Goal: Task Accomplishment & Management: Use online tool/utility

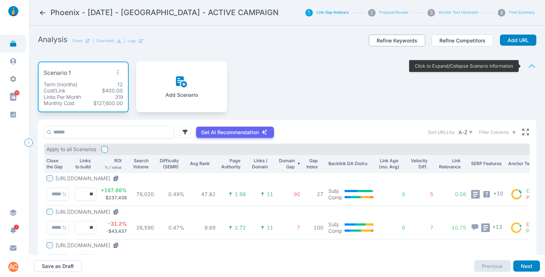
click at [371, 35] on button "Refine Keywords" at bounding box center [397, 41] width 57 height 12
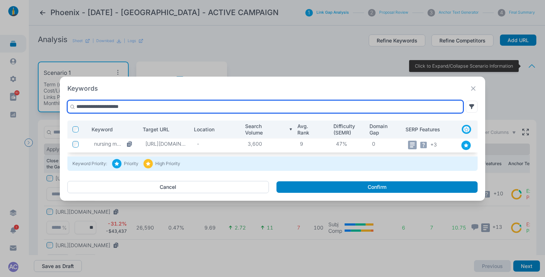
click at [164, 102] on input "**********" at bounding box center [265, 107] width 396 height 13
paste input "**********"
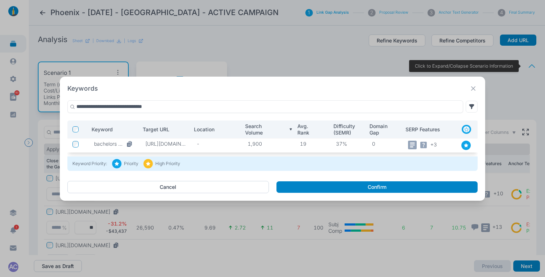
click at [467, 144] on icon at bounding box center [465, 145] width 5 height 5
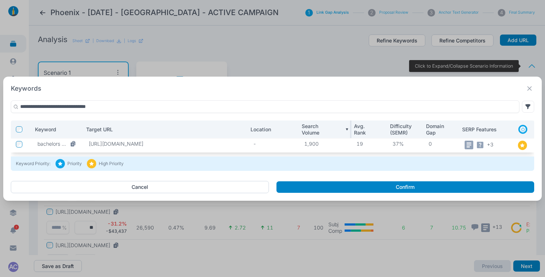
drag, startPoint x: 191, startPoint y: 129, endPoint x: 303, endPoint y: 126, distance: 112.8
click at [303, 126] on tr "Keyword Target URL Location Search Volume Avg. Rank Difficulty (SEMR) Domain Ga…" at bounding box center [272, 130] width 523 height 18
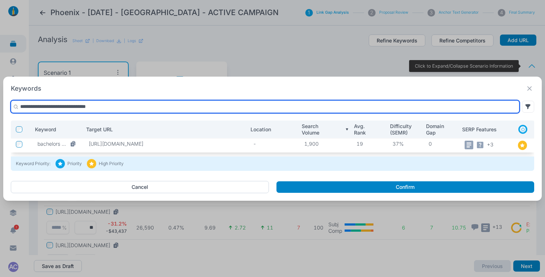
click at [139, 105] on input "**********" at bounding box center [265, 107] width 508 height 13
paste input "text"
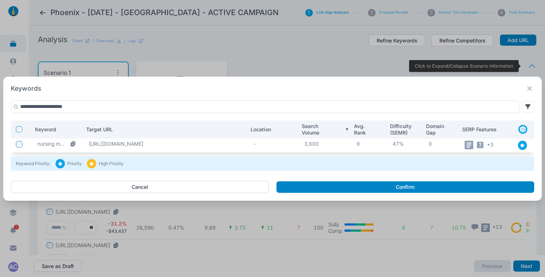
click at [523, 146] on icon at bounding box center [521, 145] width 5 height 5
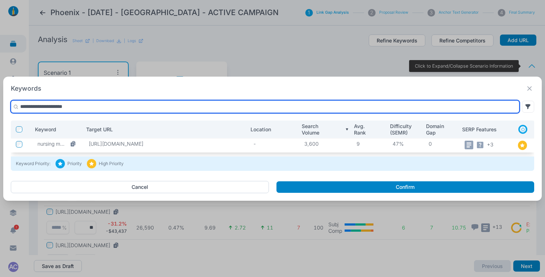
click at [110, 107] on input "**********" at bounding box center [265, 107] width 508 height 13
paste input "****"
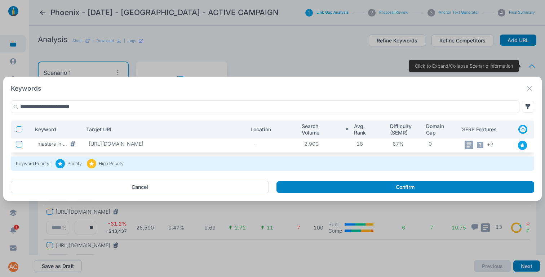
click at [521, 144] on icon at bounding box center [521, 145] width 5 height 5
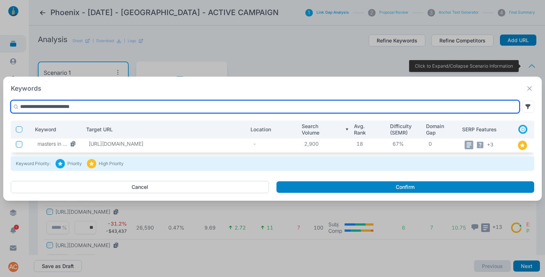
click at [98, 106] on input "**********" at bounding box center [265, 107] width 508 height 13
paste input "text"
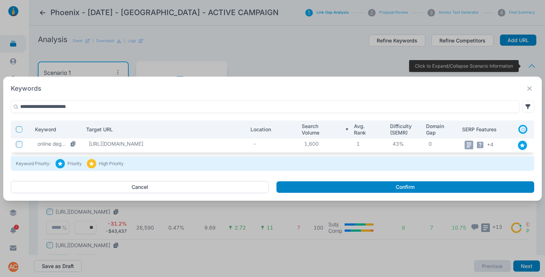
click at [521, 144] on icon at bounding box center [522, 145] width 4 height 4
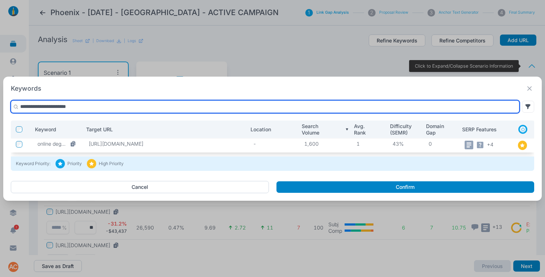
click at [125, 106] on input "**********" at bounding box center [265, 107] width 508 height 13
paste input "text"
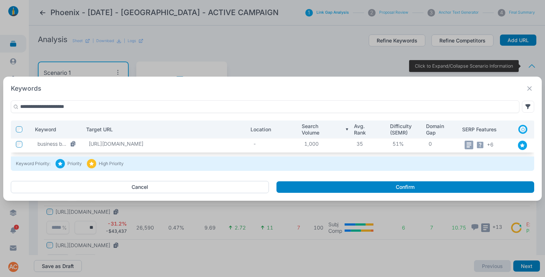
click at [521, 144] on icon at bounding box center [521, 145] width 5 height 5
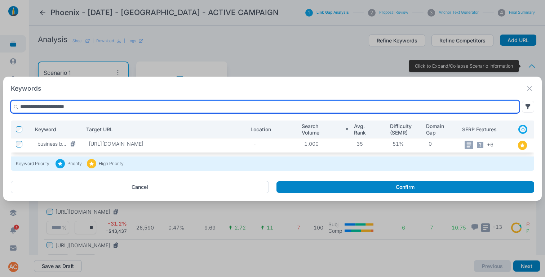
click at [200, 108] on input "**********" at bounding box center [265, 107] width 508 height 13
paste input "**********"
type input "**********"
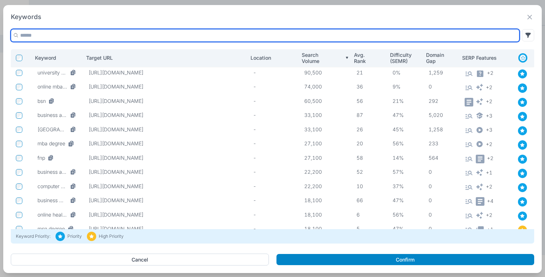
paste input "**********"
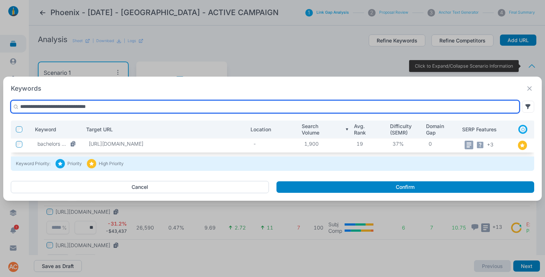
paste input "text"
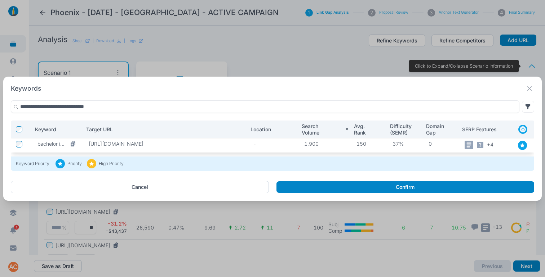
click at [522, 143] on icon at bounding box center [521, 145] width 5 height 5
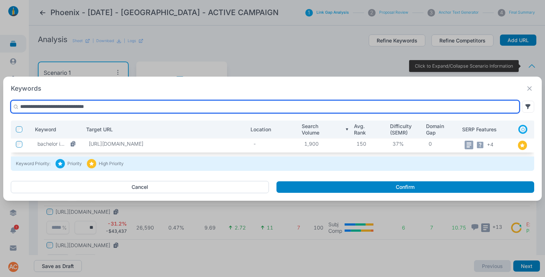
click at [165, 107] on input "**********" at bounding box center [265, 107] width 508 height 13
paste input "text"
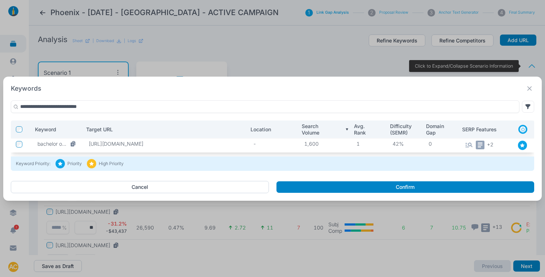
click at [519, 146] on div at bounding box center [522, 145] width 9 height 9
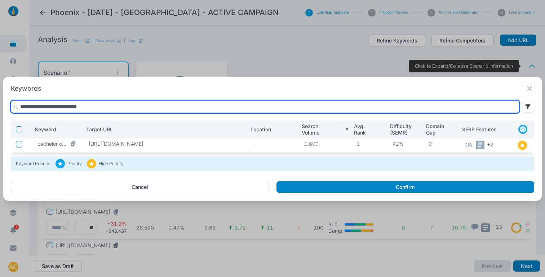
click at [149, 107] on input "**********" at bounding box center [265, 107] width 508 height 13
paste input "****"
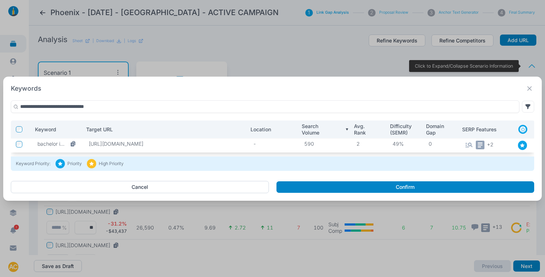
click at [523, 145] on icon at bounding box center [522, 145] width 4 height 4
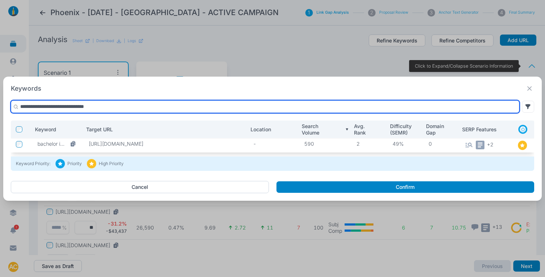
click at [123, 106] on input "**********" at bounding box center [265, 107] width 508 height 13
paste input "*****"
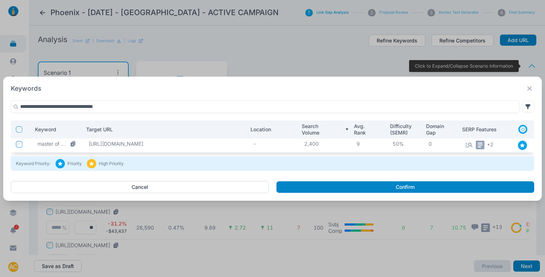
click at [522, 148] on icon at bounding box center [521, 145] width 5 height 5
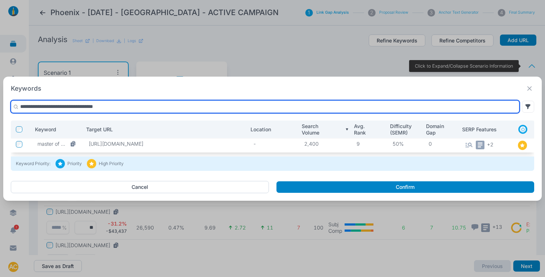
click at [117, 108] on input "**********" at bounding box center [265, 107] width 508 height 13
paste input "text"
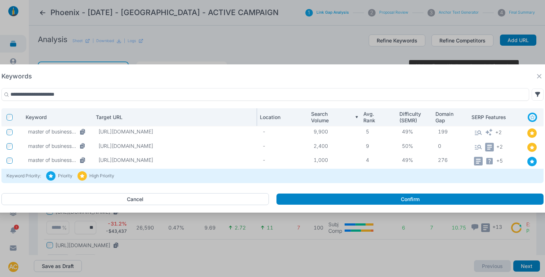
drag, startPoint x: 83, startPoint y: 116, endPoint x: 102, endPoint y: 111, distance: 19.7
click at [102, 111] on tr "Keyword Target URL Location Search Volume Avg. Rank Difficulty (SEMR) Domain Ga…" at bounding box center [272, 117] width 542 height 18
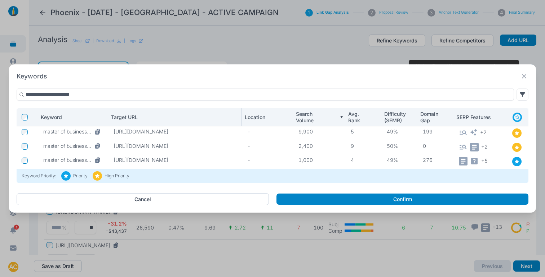
drag, startPoint x: 253, startPoint y: 117, endPoint x: 223, endPoint y: 116, distance: 29.2
click at [223, 116] on th "Target URL" at bounding box center [175, 117] width 134 height 18
click at [517, 164] on div at bounding box center [516, 161] width 9 height 9
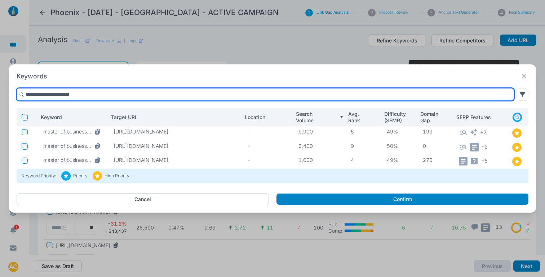
click at [118, 95] on input "**********" at bounding box center [265, 94] width 497 height 13
paste input "text"
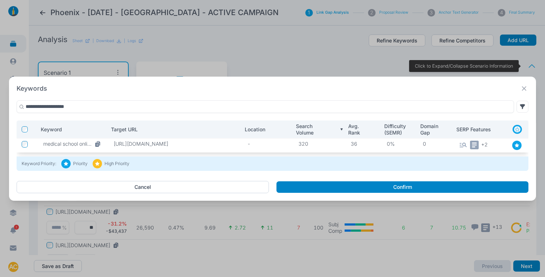
click at [513, 144] on div at bounding box center [516, 145] width 9 height 9
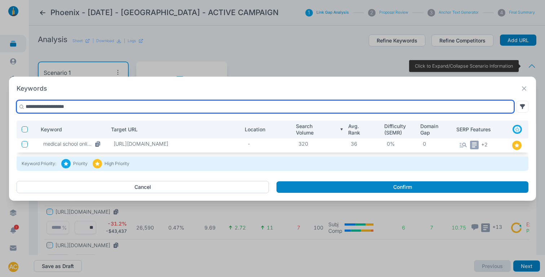
click at [92, 107] on input "**********" at bounding box center [265, 107] width 497 height 13
paste input "**********"
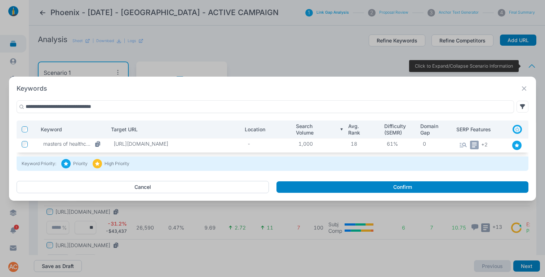
click at [515, 145] on icon at bounding box center [516, 145] width 4 height 4
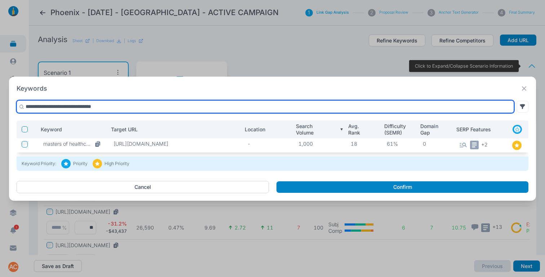
click at [126, 107] on input "**********" at bounding box center [265, 107] width 497 height 13
paste input "text"
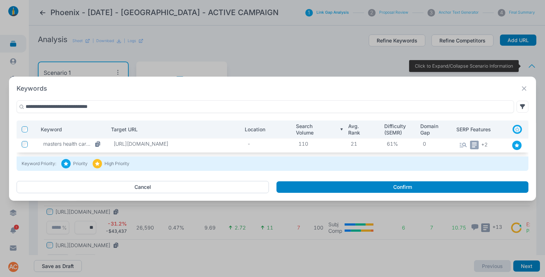
click at [510, 143] on div at bounding box center [516, 145] width 13 height 9
click at [515, 144] on icon at bounding box center [516, 145] width 5 height 5
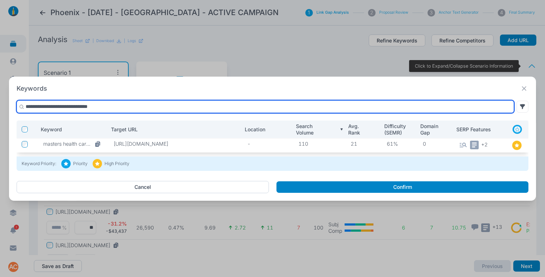
click at [173, 106] on input "**********" at bounding box center [265, 107] width 497 height 13
paste input "*******"
type input "**********"
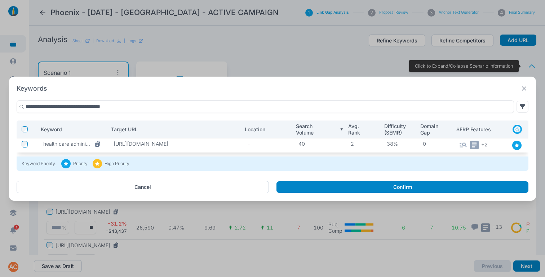
click at [517, 147] on icon at bounding box center [516, 145] width 4 height 4
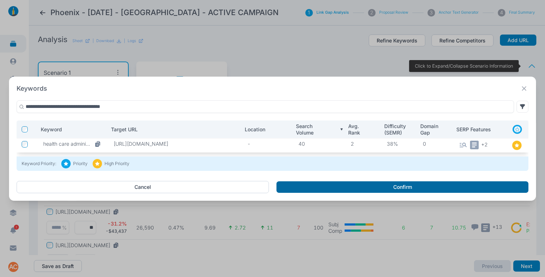
click at [450, 189] on button "Confirm" at bounding box center [402, 188] width 252 height 12
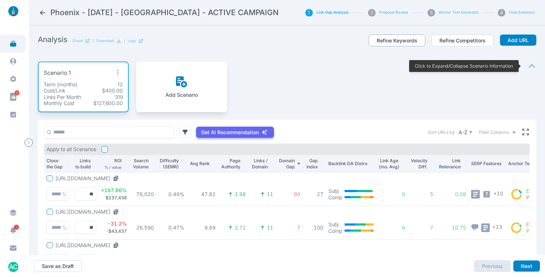
click at [382, 40] on button "Refine Keywords" at bounding box center [397, 41] width 57 height 12
click at [391, 43] on button "Refine Keywords" at bounding box center [397, 41] width 57 height 12
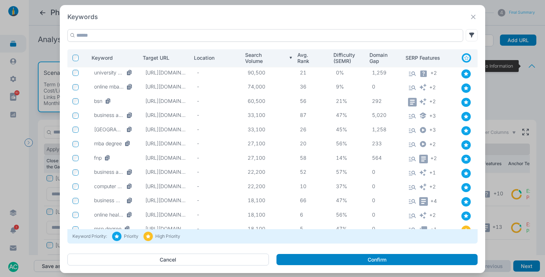
click at [250, 35] on input "text" at bounding box center [265, 35] width 396 height 13
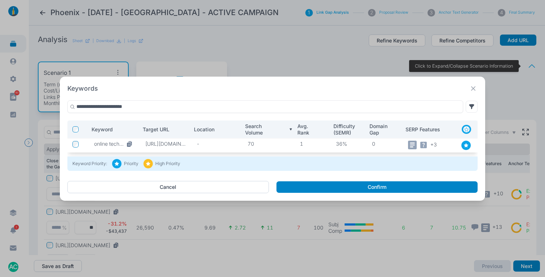
click at [469, 144] on div at bounding box center [465, 145] width 9 height 9
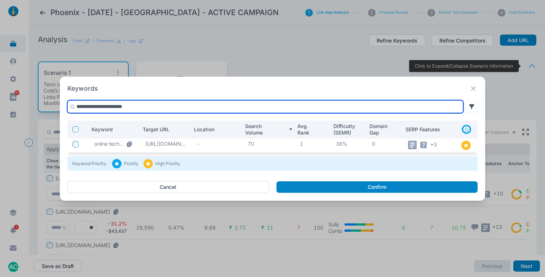
click at [205, 104] on input "**********" at bounding box center [265, 107] width 396 height 13
paste input "**********"
paste input "text"
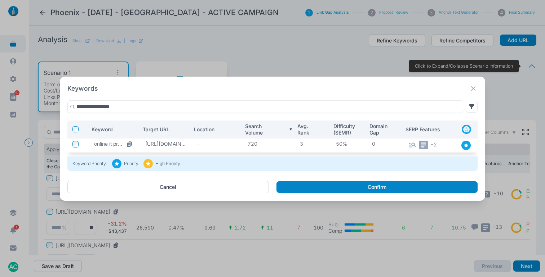
click at [467, 147] on icon at bounding box center [466, 145] width 4 height 4
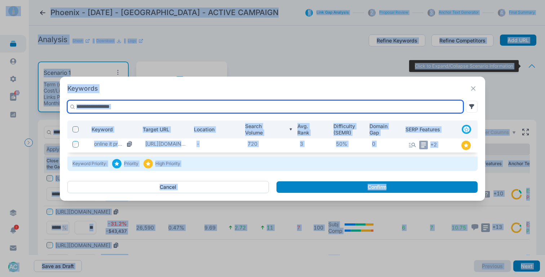
click at [215, 107] on input "**********" at bounding box center [265, 107] width 396 height 13
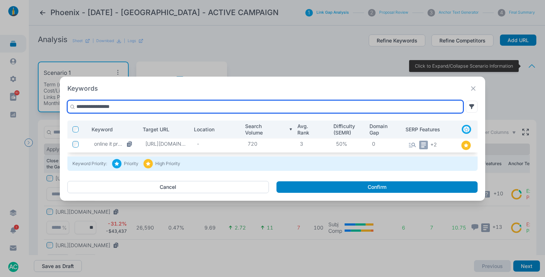
paste input "**********"
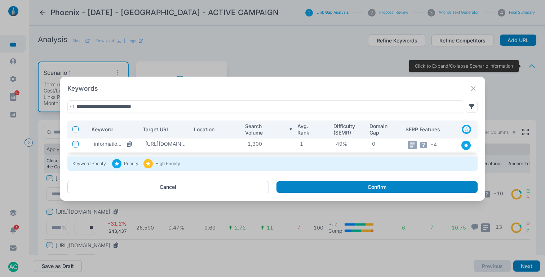
click at [466, 146] on icon at bounding box center [466, 145] width 4 height 4
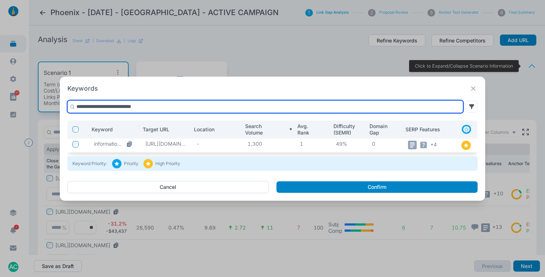
click at [216, 106] on input "**********" at bounding box center [265, 107] width 396 height 13
paste input "*******"
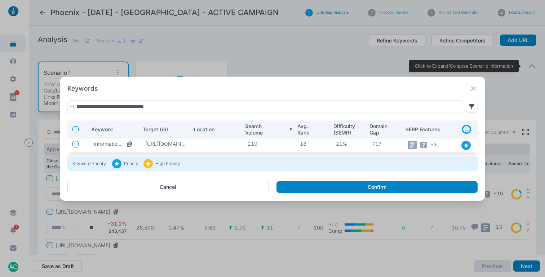
click at [467, 145] on icon at bounding box center [466, 145] width 4 height 4
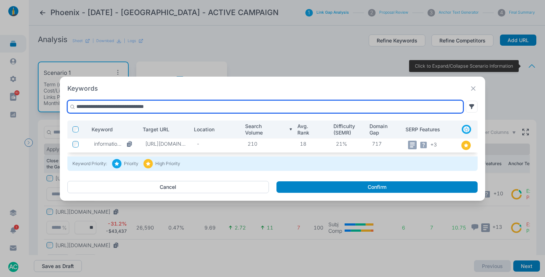
click at [202, 106] on input "**********" at bounding box center [265, 107] width 396 height 13
paste input "text"
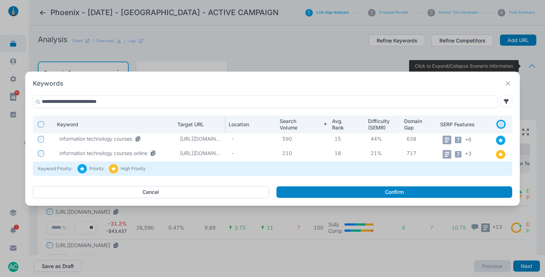
drag, startPoint x: 139, startPoint y: 124, endPoint x: 220, endPoint y: 123, distance: 80.7
click at [208, 122] on tr "Keyword Target URL Location Search Volume Avg. Rank Difficulty (SEMR) Domain Ga…" at bounding box center [272, 125] width 479 height 18
click at [500, 141] on icon at bounding box center [500, 140] width 4 height 4
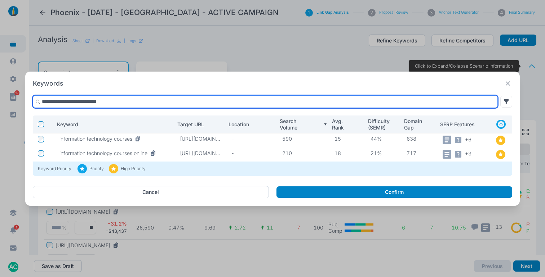
click at [125, 101] on input "**********" at bounding box center [265, 101] width 465 height 13
paste input "text"
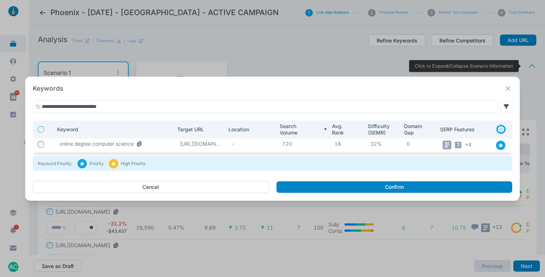
click at [498, 146] on icon at bounding box center [500, 145] width 5 height 5
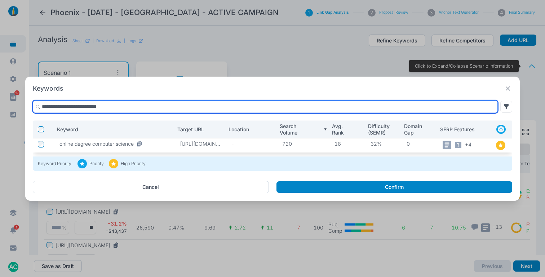
click at [296, 106] on input "**********" at bounding box center [265, 107] width 465 height 13
paste input "*"
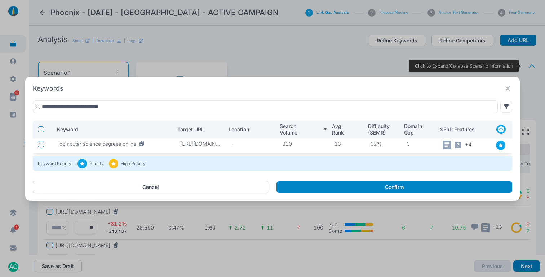
click at [501, 145] on icon at bounding box center [500, 145] width 4 height 4
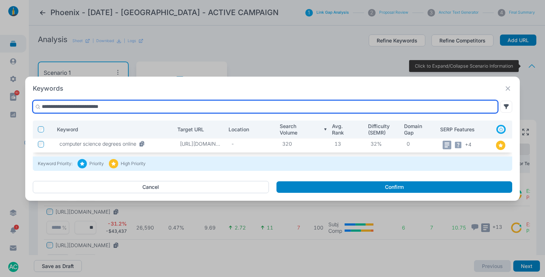
click at [220, 109] on input "**********" at bounding box center [265, 107] width 465 height 13
paste input "text"
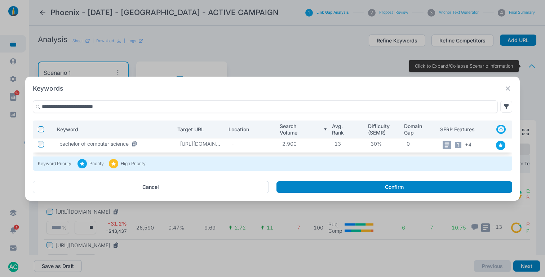
click at [498, 144] on icon at bounding box center [500, 145] width 5 height 5
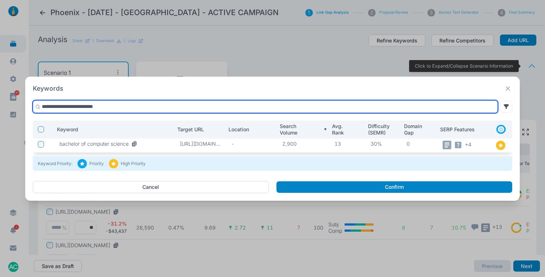
click at [268, 106] on input "**********" at bounding box center [265, 107] width 465 height 13
paste input "text"
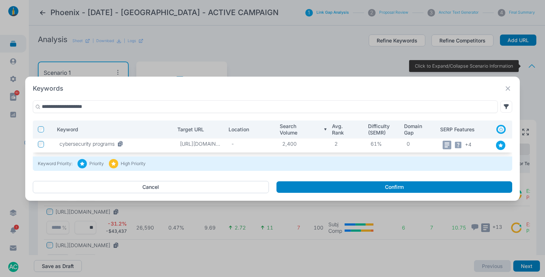
click at [499, 147] on icon at bounding box center [500, 145] width 5 height 5
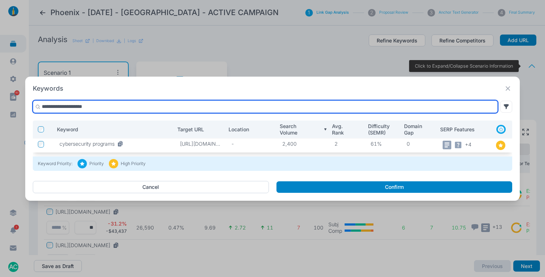
click at [329, 106] on input "**********" at bounding box center [265, 107] width 465 height 13
paste input "text"
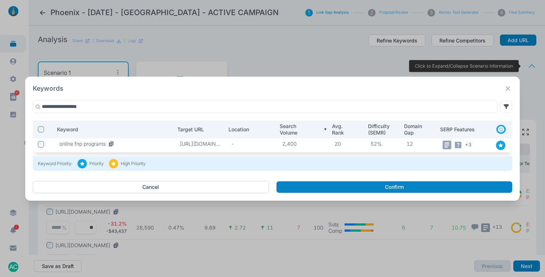
click at [504, 145] on div at bounding box center [500, 145] width 9 height 9
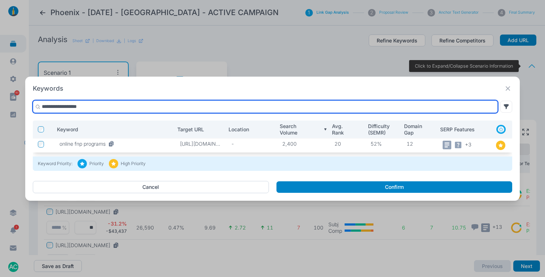
click at [314, 107] on input "**********" at bounding box center [265, 107] width 465 height 13
paste input "**********"
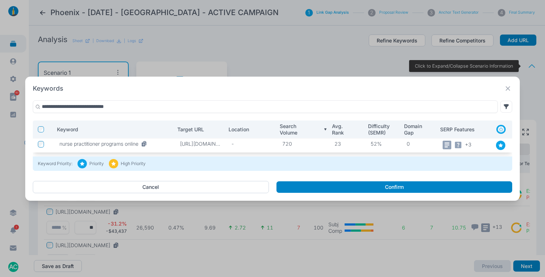
click at [499, 145] on icon at bounding box center [500, 145] width 4 height 4
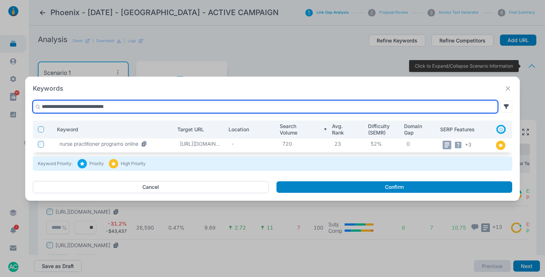
click at [217, 107] on input "**********" at bounding box center [265, 107] width 465 height 13
paste input "text"
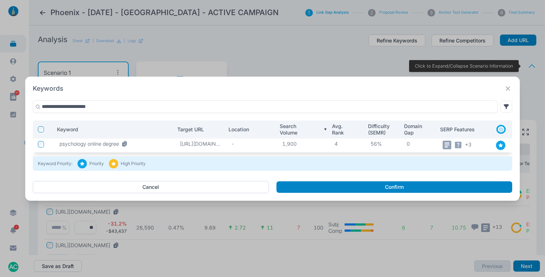
click at [499, 144] on icon at bounding box center [500, 145] width 5 height 5
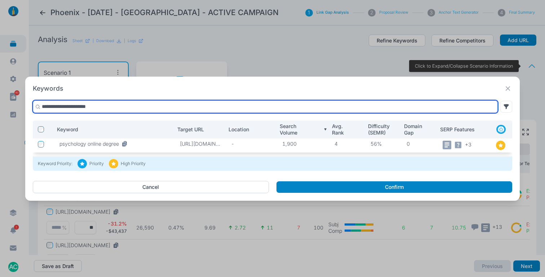
click at [263, 109] on input "**********" at bounding box center [265, 107] width 465 height 13
paste input "text"
type input "**********"
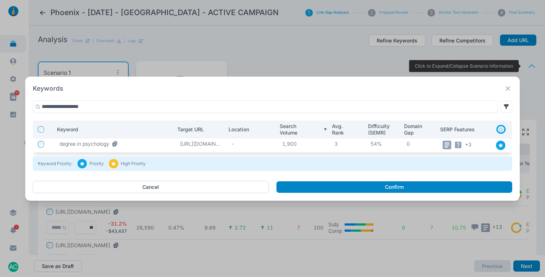
click at [499, 147] on icon at bounding box center [500, 145] width 4 height 4
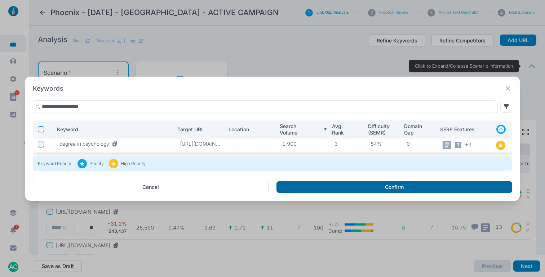
click at [391, 188] on button "Confirm" at bounding box center [394, 188] width 236 height 12
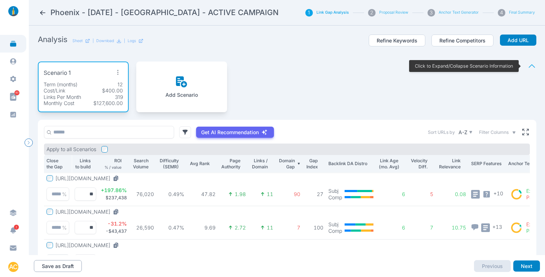
click at [64, 263] on button "Save as Draft" at bounding box center [58, 266] width 48 height 12
click at [525, 264] on button "Next" at bounding box center [526, 267] width 27 height 12
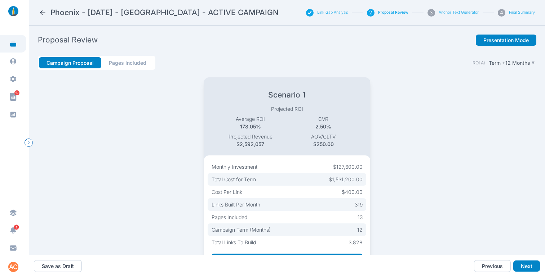
scroll to position [33, 0]
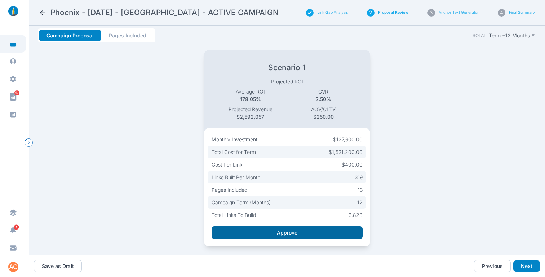
click at [319, 229] on button "Approve" at bounding box center [286, 233] width 151 height 13
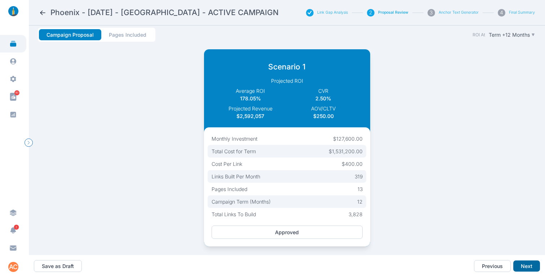
click at [519, 265] on button "Next" at bounding box center [526, 267] width 27 height 12
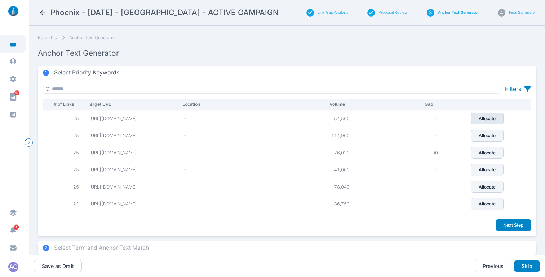
click at [492, 122] on p "Allocate" at bounding box center [486, 119] width 17 height 6
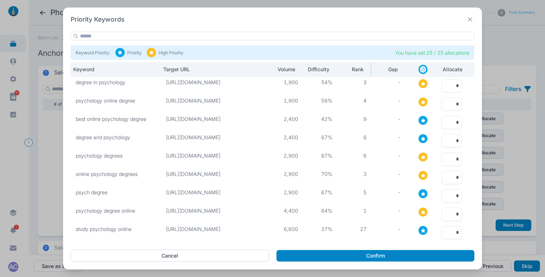
scroll to position [41, 0]
click at [290, 71] on p "Volume" at bounding box center [283, 69] width 24 height 6
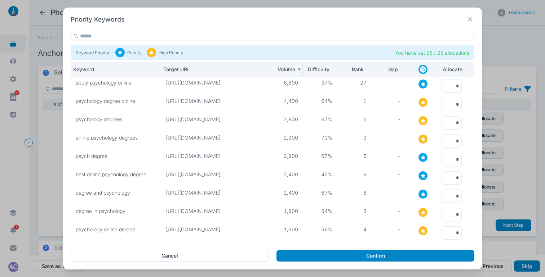
scroll to position [0, 0]
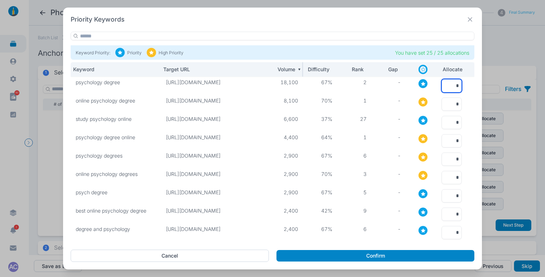
click at [456, 90] on input "*" at bounding box center [451, 85] width 20 height 13
type input "*"
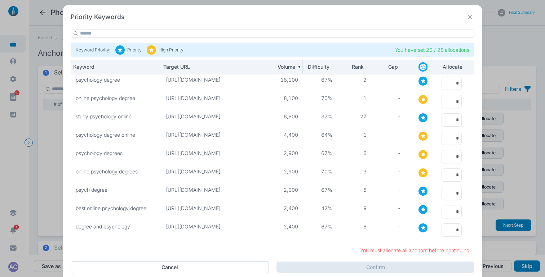
scroll to position [41, 1]
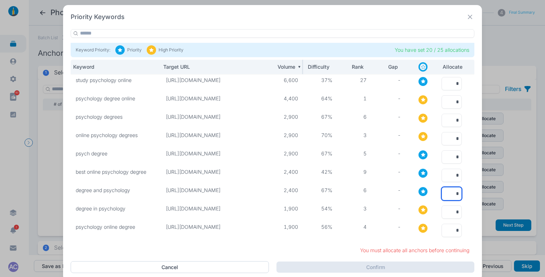
click at [448, 188] on input "*" at bounding box center [451, 193] width 20 height 13
click at [447, 187] on input "*" at bounding box center [451, 193] width 20 height 13
type input "*"
click at [450, 170] on input "*" at bounding box center [451, 175] width 20 height 13
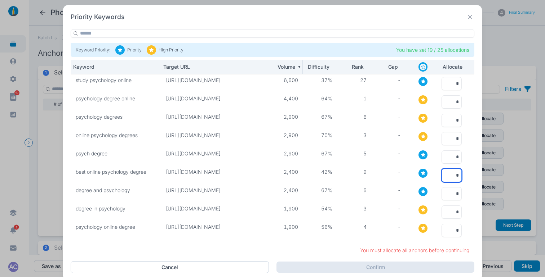
click at [450, 170] on input "*" at bounding box center [451, 175] width 20 height 13
type input "*"
click at [450, 153] on input "*" at bounding box center [451, 157] width 20 height 13
type input "*"
click at [448, 188] on input "*" at bounding box center [451, 193] width 20 height 13
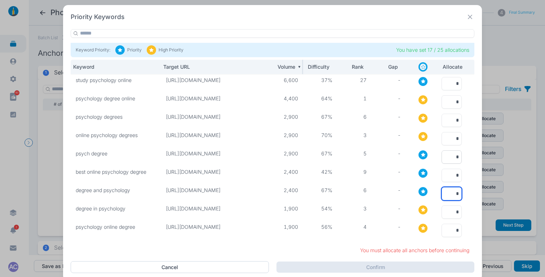
scroll to position [0, 1]
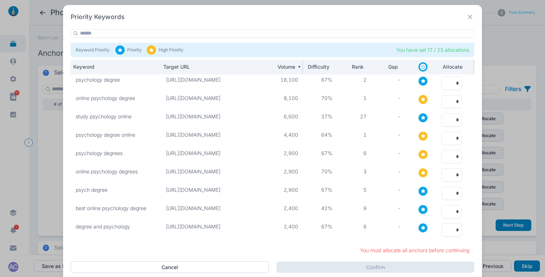
click at [446, 69] on p "Allocate" at bounding box center [449, 67] width 15 height 6
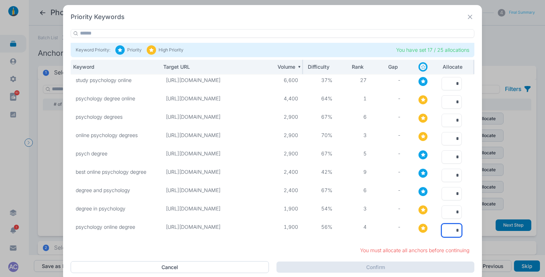
click at [443, 226] on input "*" at bounding box center [451, 230] width 20 height 13
type input "*"
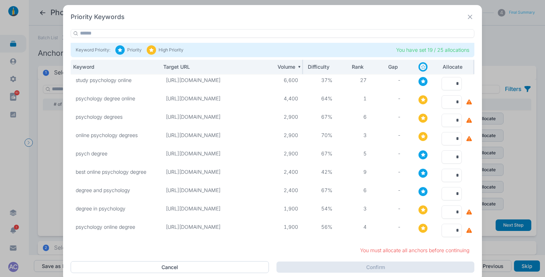
type input "*"
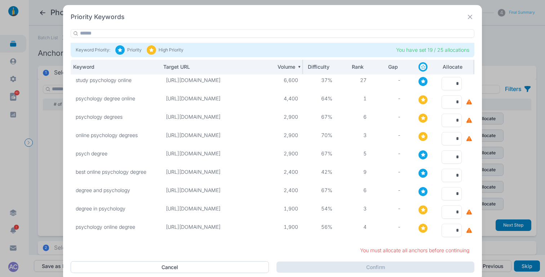
type input "*"
click at [449, 210] on input "*" at bounding box center [451, 212] width 20 height 13
type input "*"
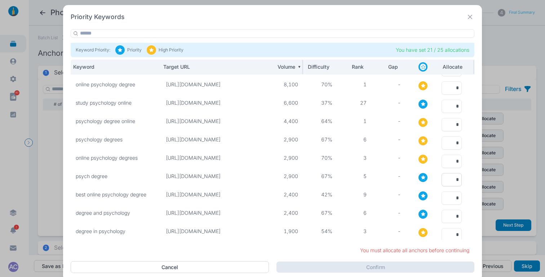
scroll to position [18, 0]
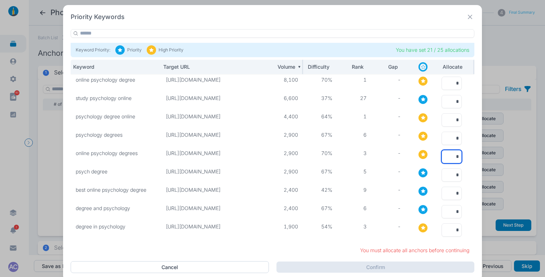
click at [450, 158] on input "*" at bounding box center [451, 156] width 20 height 13
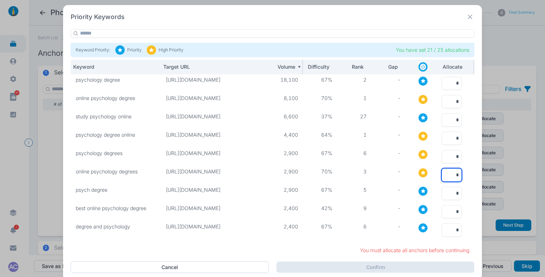
type input "*"
click at [447, 157] on input "*" at bounding box center [451, 156] width 20 height 13
type input "*"
click at [447, 84] on input "*" at bounding box center [451, 82] width 20 height 13
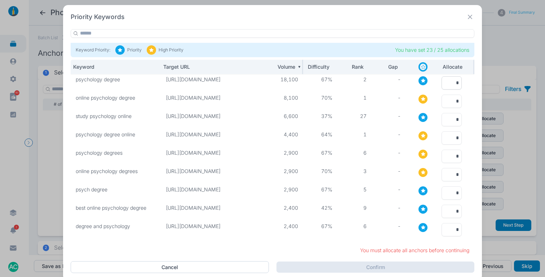
click at [447, 84] on input "*" at bounding box center [451, 82] width 20 height 13
type input "*"
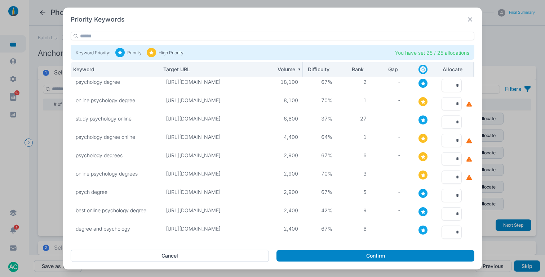
type input "*"
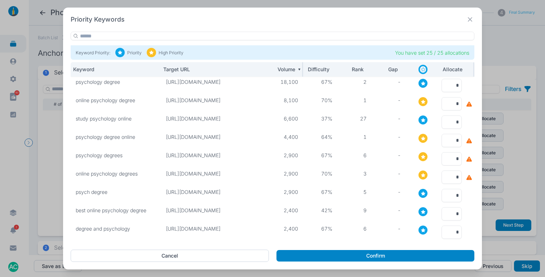
type input "*"
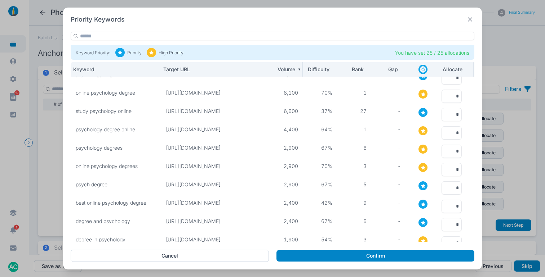
scroll to position [0, 0]
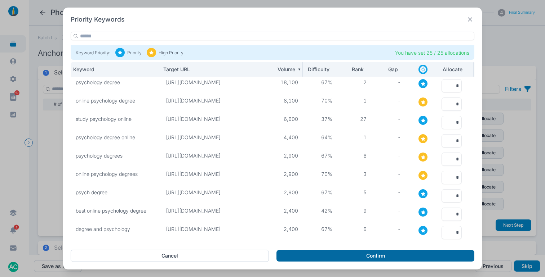
click at [350, 255] on button "Confirm" at bounding box center [375, 256] width 198 height 12
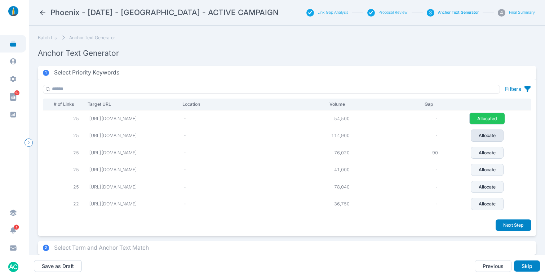
click at [485, 139] on p "Allocate" at bounding box center [486, 136] width 17 height 6
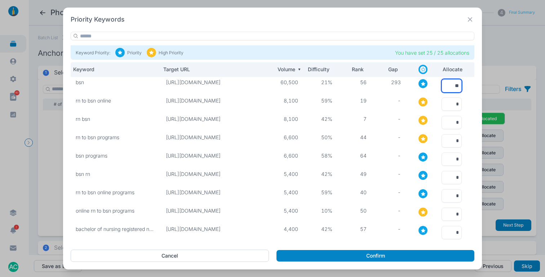
click at [451, 84] on input "**" at bounding box center [451, 85] width 20 height 13
type input "*"
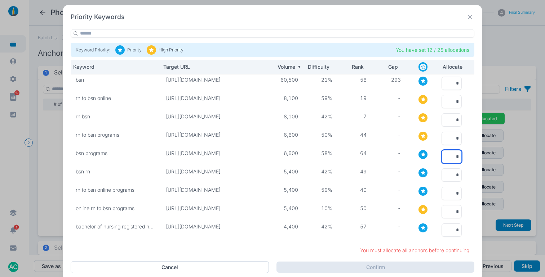
click at [450, 159] on input "*" at bounding box center [451, 156] width 20 height 13
type input "*"
click at [451, 177] on input "*" at bounding box center [451, 175] width 20 height 13
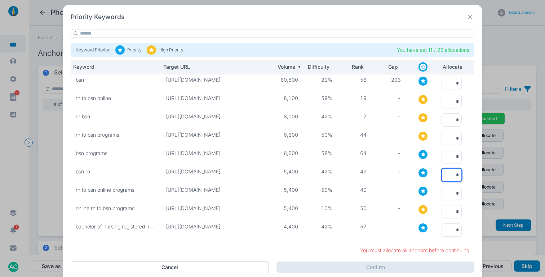
type input "*"
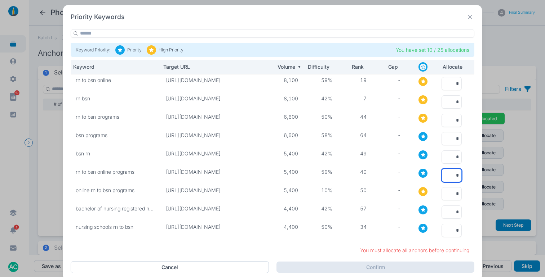
click at [451, 171] on input "*" at bounding box center [451, 175] width 20 height 13
type input "*"
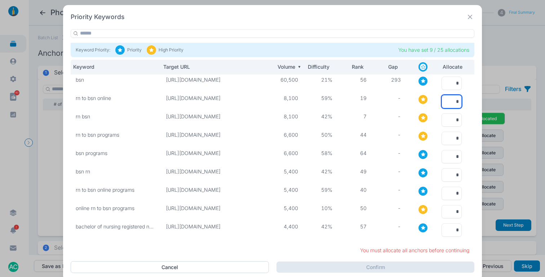
click at [447, 102] on input "*" at bounding box center [451, 101] width 20 height 13
type input "*"
click at [449, 121] on input "*" at bounding box center [451, 119] width 20 height 13
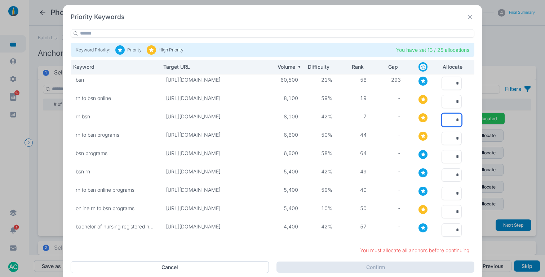
type input "*"
click at [449, 135] on input "*" at bounding box center [451, 138] width 20 height 13
type input "*"
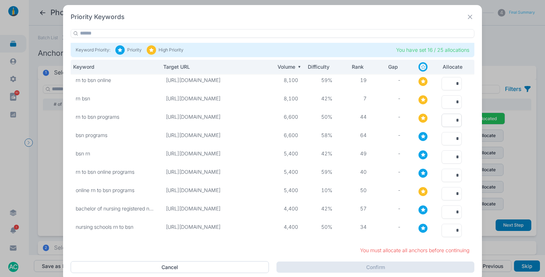
scroll to position [23, 0]
click at [446, 187] on input "*" at bounding box center [451, 193] width 20 height 13
type input "*"
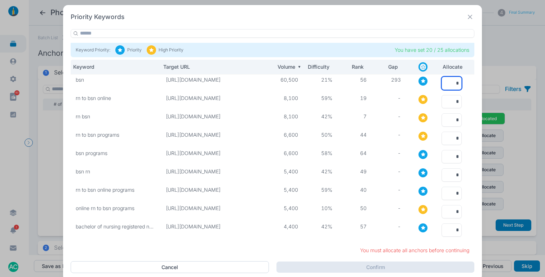
click at [448, 82] on input "*" at bounding box center [451, 83] width 20 height 13
type input "*"
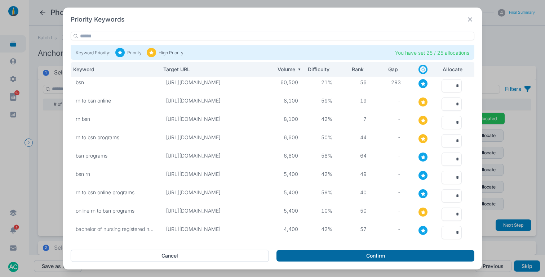
click at [369, 255] on button "Confirm" at bounding box center [375, 256] width 198 height 12
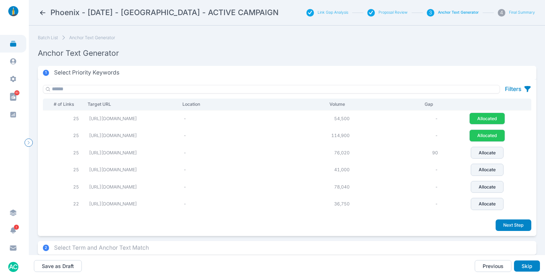
scroll to position [0, 0]
click at [483, 159] on button "Allocate" at bounding box center [486, 153] width 33 height 12
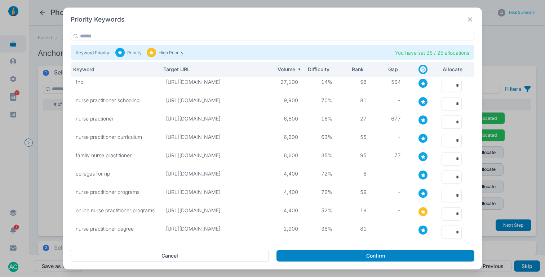
scroll to position [0, 4]
click at [446, 179] on input "*" at bounding box center [451, 177] width 20 height 13
type input "*"
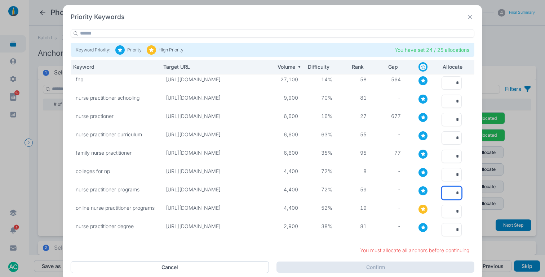
click at [446, 195] on input "*" at bounding box center [451, 193] width 20 height 13
type input "*"
click at [443, 159] on input "*" at bounding box center [451, 156] width 20 height 13
type input "*"
click at [443, 137] on input "*" at bounding box center [451, 137] width 20 height 13
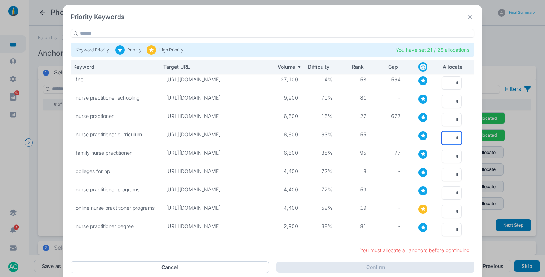
type input "*"
drag, startPoint x: 444, startPoint y: 127, endPoint x: 443, endPoint y: 120, distance: 6.5
click at [443, 120] on input "*" at bounding box center [451, 119] width 20 height 13
type input "*"
click at [446, 102] on input "*" at bounding box center [451, 101] width 20 height 13
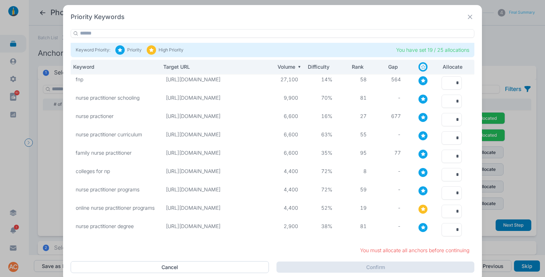
type input "*"
click at [447, 84] on input "*" at bounding box center [451, 83] width 20 height 13
type input "*"
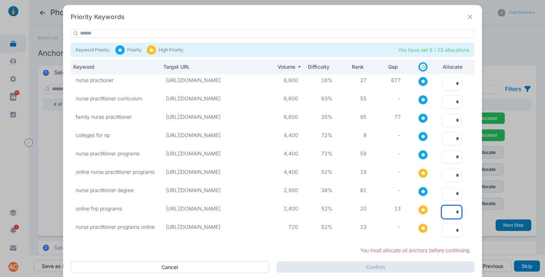
click at [448, 209] on input "*" at bounding box center [451, 212] width 20 height 13
type input "*"
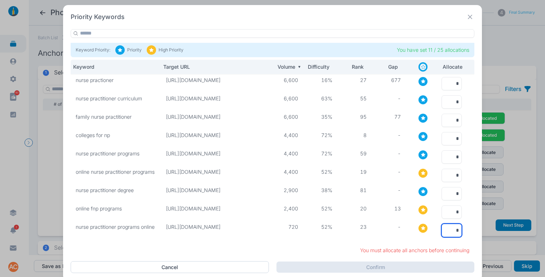
click at [448, 225] on input "*" at bounding box center [451, 230] width 20 height 13
type input "*"
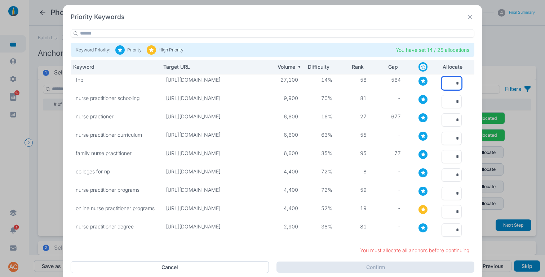
click at [449, 80] on input "*" at bounding box center [451, 83] width 20 height 13
type input "*"
click at [446, 102] on input "*" at bounding box center [451, 101] width 20 height 13
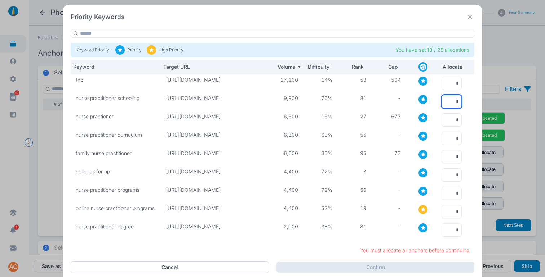
type input "*"
click at [447, 119] on input "*" at bounding box center [451, 119] width 20 height 13
type input "*"
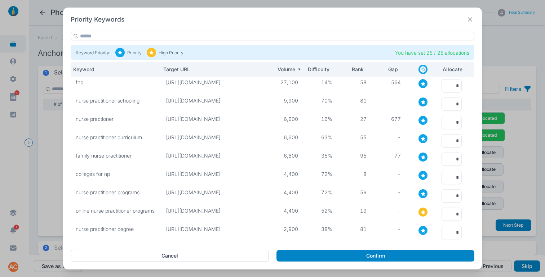
scroll to position [2, 0]
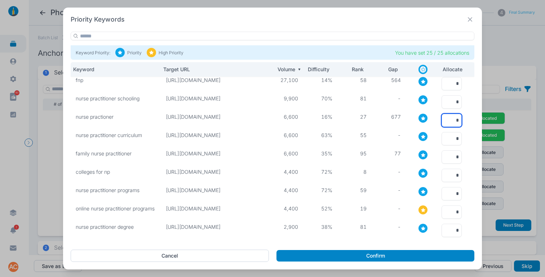
click at [447, 121] on input "*" at bounding box center [451, 120] width 20 height 13
click at [455, 119] on input "*" at bounding box center [451, 120] width 20 height 13
type input "*"
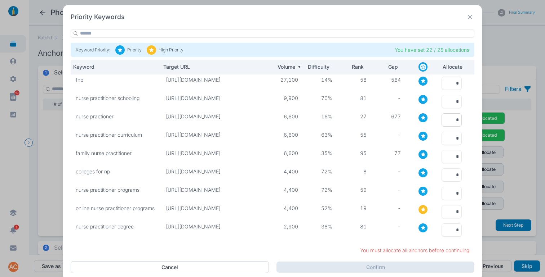
scroll to position [1, 0]
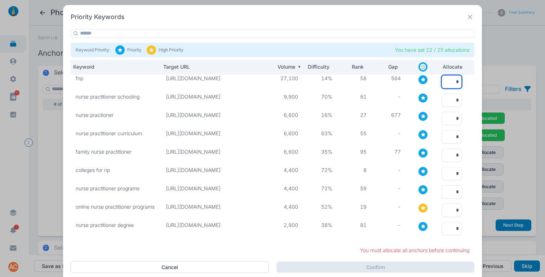
click at [451, 84] on input "*" at bounding box center [451, 81] width 20 height 13
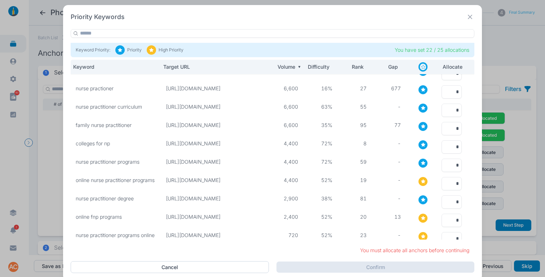
scroll to position [0, 0]
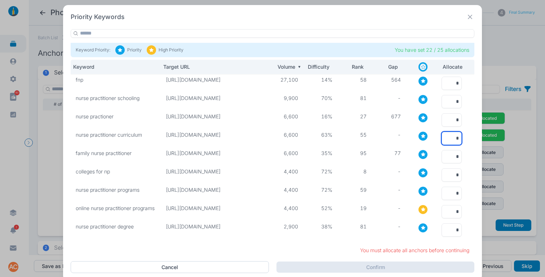
click at [448, 135] on input "*" at bounding box center [451, 138] width 20 height 13
type input "*"
click at [452, 101] on input "*" at bounding box center [451, 101] width 20 height 13
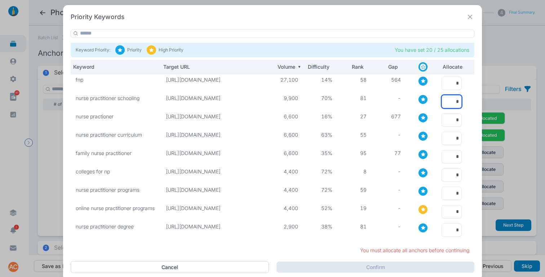
type input "*"
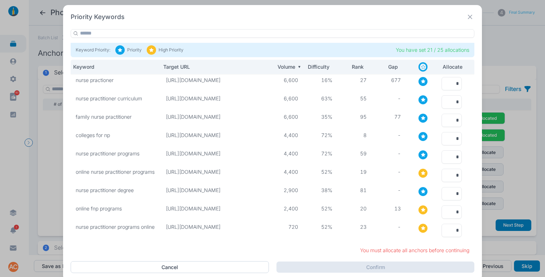
scroll to position [41, 0]
click at [443, 151] on input "*" at bounding box center [451, 157] width 20 height 13
type input "*"
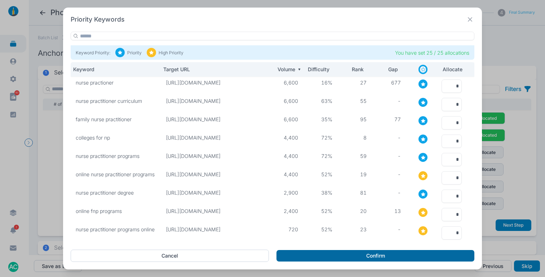
click at [375, 256] on button "Confirm" at bounding box center [375, 256] width 198 height 12
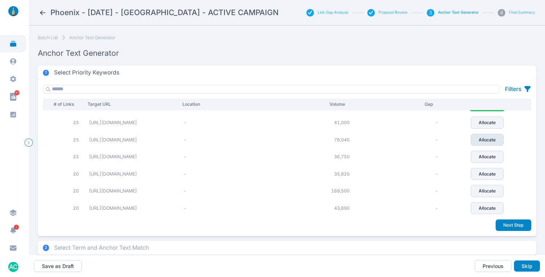
scroll to position [0, 0]
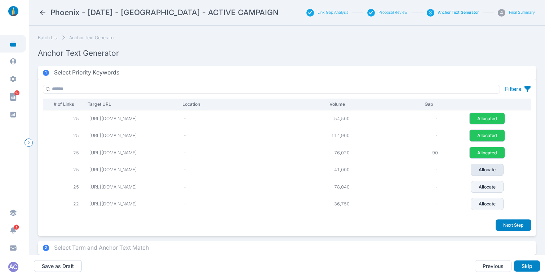
click at [490, 173] on p "Allocate" at bounding box center [486, 170] width 17 height 6
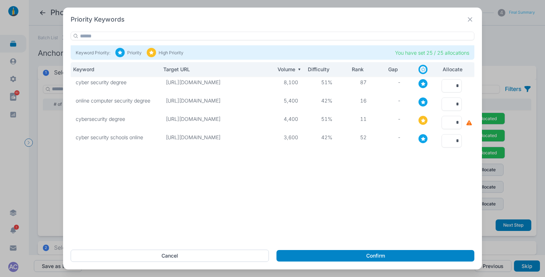
type input "*"
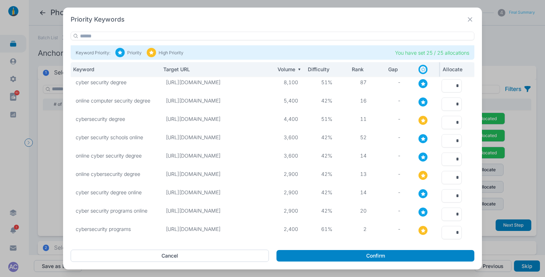
click at [422, 69] on icon at bounding box center [422, 69] width 5 height 5
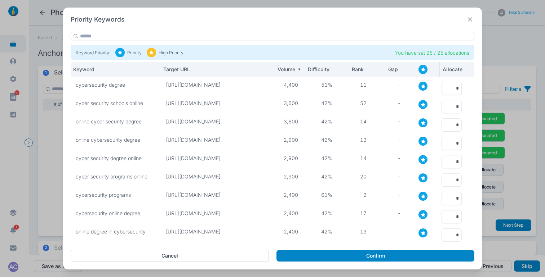
scroll to position [41, 0]
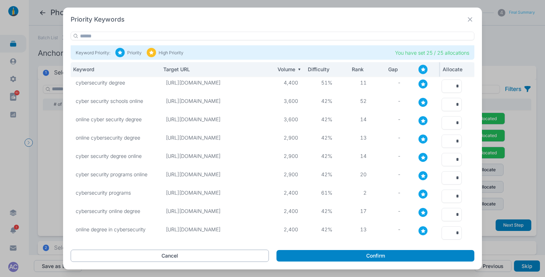
click at [177, 256] on button "Cancel" at bounding box center [170, 256] width 198 height 12
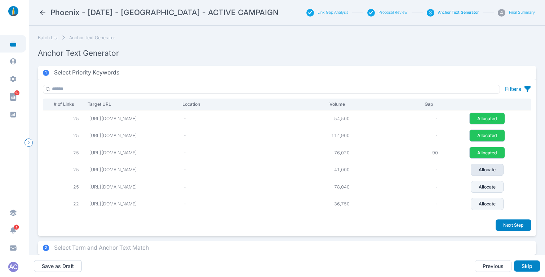
click at [495, 173] on p "Allocate" at bounding box center [486, 170] width 17 height 6
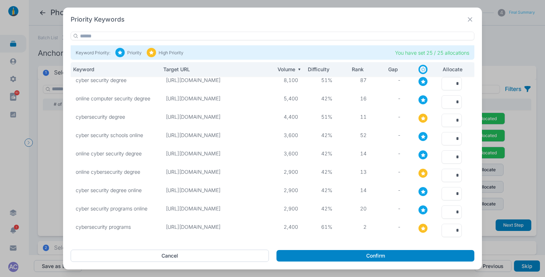
scroll to position [0, 0]
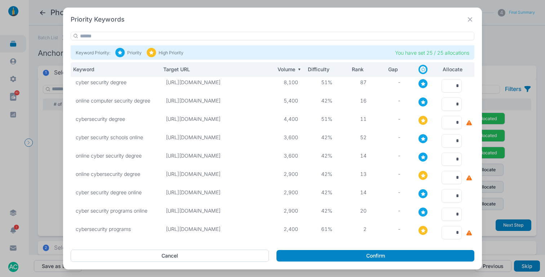
type input "*"
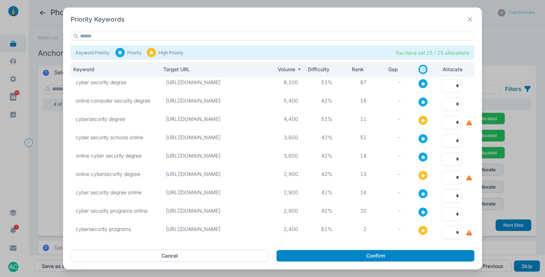
type input "*"
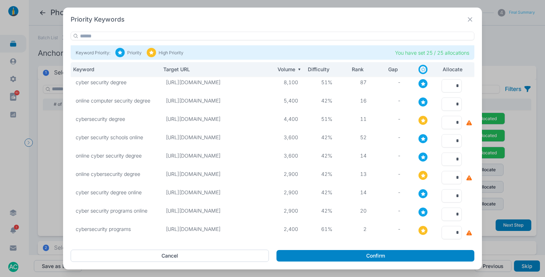
type input "*"
click at [456, 85] on input "*" at bounding box center [451, 85] width 20 height 13
type input "*"
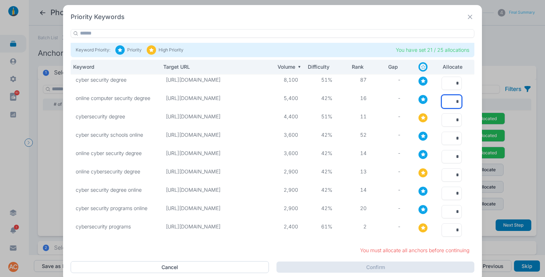
click at [449, 101] on input "*" at bounding box center [451, 101] width 20 height 13
type input "*"
drag, startPoint x: 191, startPoint y: 103, endPoint x: 135, endPoint y: 95, distance: 56.0
click at [129, 95] on div "[URL][DOMAIN_NAME]" at bounding box center [158, 97] width 61 height 12
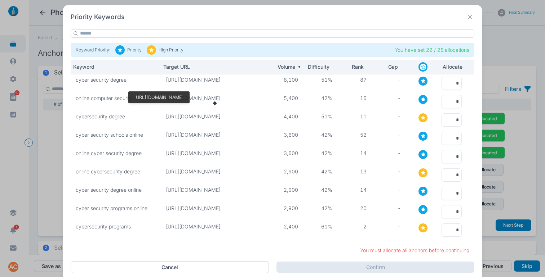
copy p "[URL][DOMAIN_NAME]"
click at [448, 178] on input "*" at bounding box center [451, 175] width 20 height 13
type input "*"
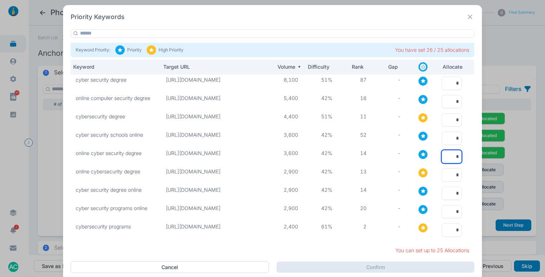
click at [442, 156] on input "*" at bounding box center [451, 156] width 20 height 13
type input "*"
click at [448, 139] on input "*" at bounding box center [451, 138] width 20 height 13
type input "*"
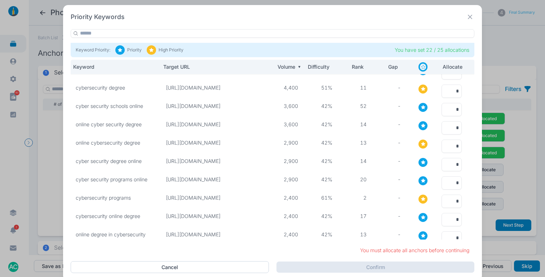
scroll to position [41, 0]
